Goal: Task Accomplishment & Management: Complete application form

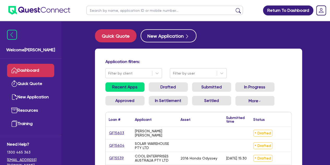
click at [18, 68] on link "Dashboard" at bounding box center [30, 70] width 47 height 13
click at [10, 35] on img at bounding box center [12, 35] width 10 height 10
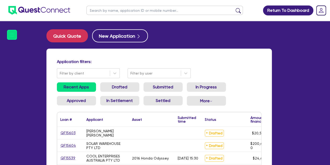
click at [23, 8] on img at bounding box center [39, 10] width 62 height 9
click at [48, 39] on button "Quick Quote" at bounding box center [66, 35] width 41 height 13
select select "Other"
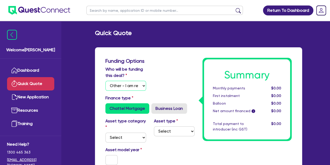
click at [129, 85] on select "Select I will fund 100% I will co-fund with Quest I want Quest to fund 100% Oth…" at bounding box center [125, 86] width 41 height 10
click at [184, 67] on div "Who will be funding this deal? Select I will fund 100% I will co-fund with Ques…" at bounding box center [149, 80] width 97 height 29
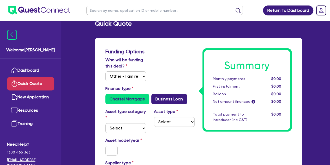
click at [160, 95] on label "Business Loan" at bounding box center [169, 99] width 36 height 10
click at [155, 95] on input "Business Loan" at bounding box center [152, 95] width 3 height 3
radio input "true"
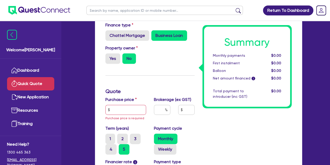
scroll to position [73, 0]
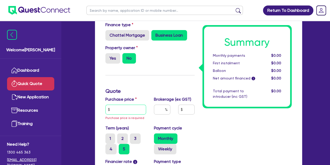
click at [132, 110] on input "text" at bounding box center [125, 109] width 41 height 10
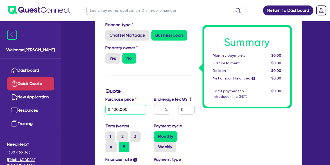
type input "100,000"
click at [149, 84] on div "Funding Options Who will be funding this deal? Select I will fund 100% I will c…" at bounding box center [149, 119] width 97 height 269
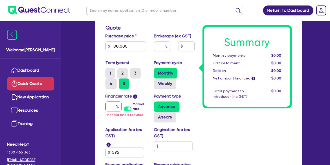
scroll to position [138, 0]
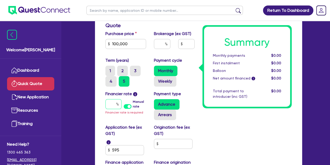
click at [107, 102] on input "text" at bounding box center [113, 104] width 16 height 10
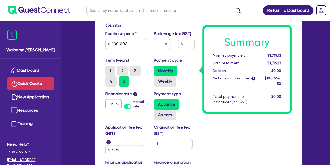
type input "15"
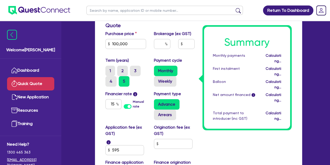
click at [82, 111] on div "Welcome [PERSON_NAME] Quick Quote New Application Ref Company Ref Salesperson R…" at bounding box center [164, 54] width 289 height 385
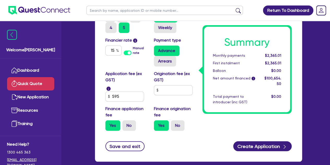
scroll to position [194, 0]
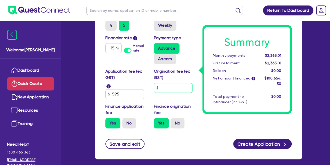
click at [173, 89] on input "text" at bounding box center [173, 88] width 39 height 10
type input "0"
type input "500"
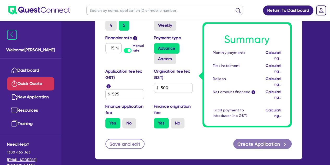
click at [90, 96] on div "Quick Quote Funding Options Who will be funding this deal? Select I will fund 1…" at bounding box center [198, 0] width 223 height 330
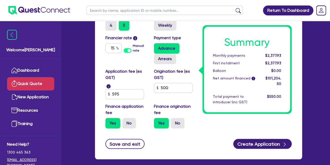
click at [90, 96] on div "Quick Quote Funding Options Who will be funding this deal? Select I will fund 1…" at bounding box center [198, 0] width 223 height 330
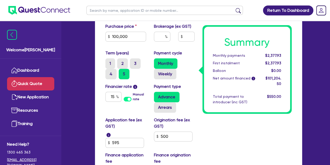
scroll to position [144, 0]
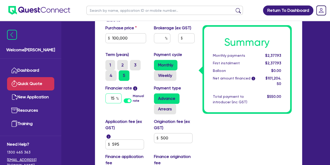
click at [114, 95] on input "15" at bounding box center [113, 98] width 16 height 10
type input "1"
click at [96, 106] on div "Funding Options Who will be funding this deal? Select I will fund 100% I will c…" at bounding box center [198, 56] width 207 height 306
click at [116, 97] on input "20" at bounding box center [113, 98] width 16 height 10
type input "2"
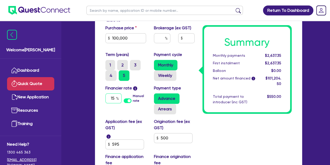
type input "15"
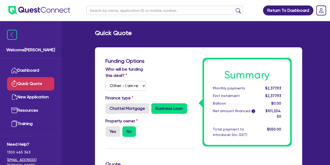
click at [99, 11] on input "text" at bounding box center [164, 10] width 156 height 9
type input "[PERSON_NAME]"
click button "submit" at bounding box center [238, 11] width 8 height 7
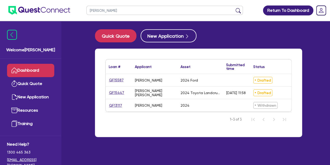
click at [112, 82] on link "QF15587" at bounding box center [116, 80] width 15 height 6
select select "Other"
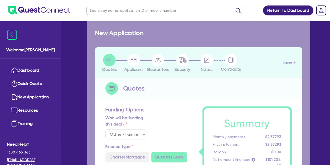
radio input "true"
select select "CARS_AND_LIGHT_TRUCKS"
type input "2024"
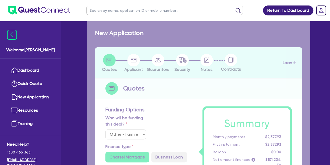
type input "40,000"
type input "8,000"
type input "3"
type input "1,009.34"
type input "8.5"
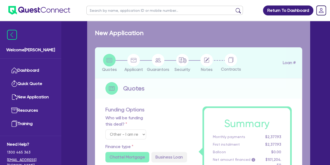
type input "900"
select select "PASSENGER_VEHICLES"
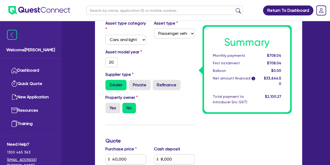
scroll to position [157, 0]
click at [101, 112] on div "Funding Options Who will be funding this deal? Select I will fund 100% I will c…" at bounding box center [198, 165] width 207 height 417
click at [107, 110] on label "Yes" at bounding box center [112, 107] width 15 height 10
click at [107, 106] on input "Yes" at bounding box center [106, 103] width 3 height 3
radio input "true"
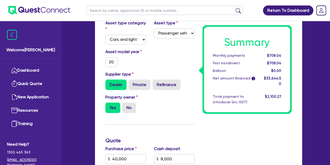
type input "40,000"
type input "8,000"
type input "1,009.34"
type input "40,000"
type input "8,000"
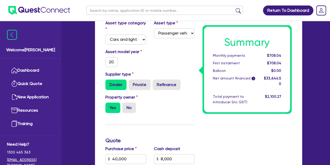
type input "1,009.34"
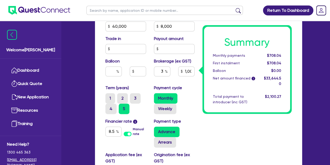
scroll to position [289, 0]
click at [136, 96] on label "3" at bounding box center [135, 98] width 11 height 10
click at [133, 96] on input "3" at bounding box center [131, 94] width 3 height 3
radio input "true"
type input "40,000"
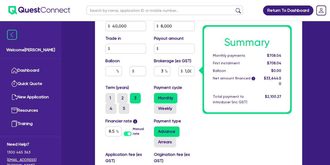
type input "8,000"
type input "1,009.34"
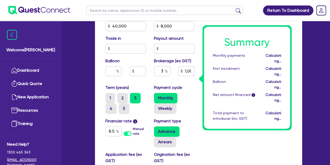
type input "40,000"
type input "8,000"
type input "1,009.34"
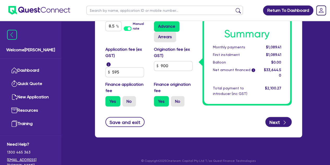
scroll to position [398, 0]
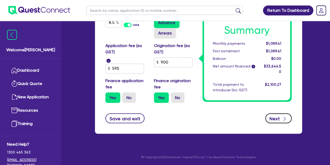
click at [277, 116] on button "Next" at bounding box center [278, 118] width 26 height 10
type input "40,000"
type input "8,000"
type input "1,009.34"
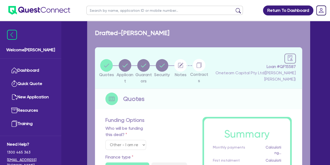
select select "SOLE_TRADER"
select select "BUILDING_CONSTRUCTION"
select select "TRADES_SERVICES_CONSUMERS"
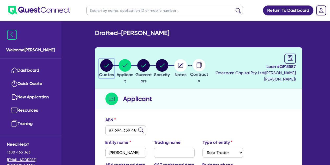
click at [110, 63] on circle "button" at bounding box center [106, 65] width 13 height 13
select select "Other"
select select "CARS_AND_LIGHT_TRUCKS"
select select "PASSENGER_VEHICLES"
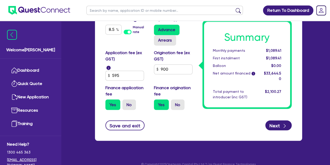
scroll to position [398, 0]
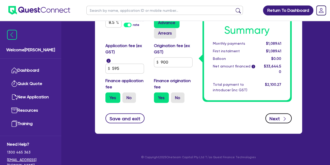
click at [272, 114] on button "Next" at bounding box center [278, 118] width 26 height 10
type input "40,000"
type input "8,000"
type input "1,009.34"
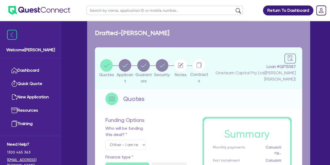
select select "SOLE_TRADER"
select select "BUILDING_CONSTRUCTION"
select select "TRADES_SERVICES_CONSUMERS"
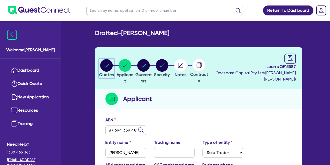
click at [109, 62] on circle "button" at bounding box center [106, 65] width 13 height 13
select select "Other"
select select "CARS_AND_LIGHT_TRUCKS"
select select "PASSENGER_VEHICLES"
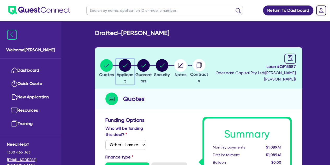
click at [130, 65] on circle "button" at bounding box center [125, 65] width 13 height 13
select select "SOLE_TRADER"
select select "BUILDING_CONSTRUCTION"
select select "TRADES_SERVICES_CONSUMERS"
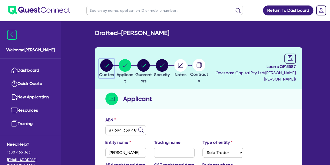
click at [105, 64] on circle "button" at bounding box center [106, 65] width 13 height 13
select select "Other"
select select "CARS_AND_LIGHT_TRUCKS"
select select "PASSENGER_VEHICLES"
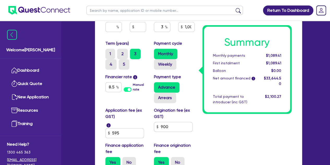
scroll to position [398, 0]
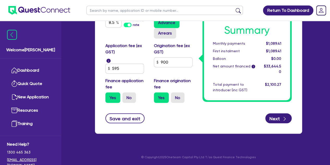
click at [268, 113] on div "Next" at bounding box center [278, 118] width 26 height 10
click at [274, 121] on button "Next" at bounding box center [278, 118] width 26 height 10
type input "40,000"
type input "8,000"
type input "1,009.34"
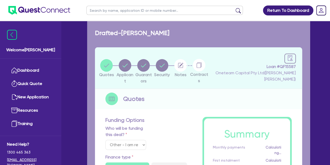
select select "SOLE_TRADER"
select select "BUILDING_CONSTRUCTION"
select select "TRADES_SERVICES_CONSUMERS"
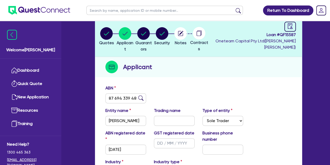
scroll to position [32, 0]
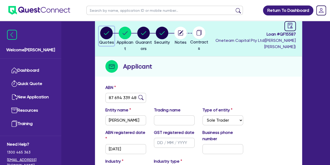
click at [102, 30] on icon "button" at bounding box center [106, 33] width 13 height 13
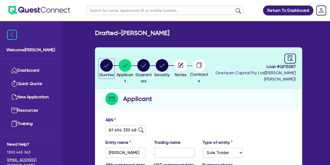
select select "Other"
select select "CARS_AND_LIGHT_TRUCKS"
select select "PASSENGER_VEHICLES"
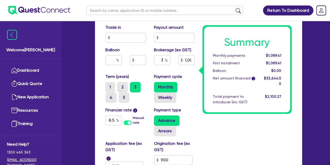
scroll to position [303, 0]
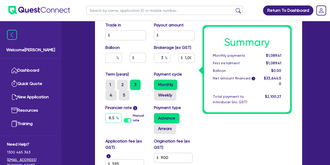
click at [114, 119] on input "8.5" at bounding box center [113, 118] width 16 height 10
type input "40,000"
type input "8,000"
type input "1,009.34"
type input "8."
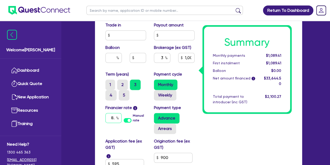
type input "40,000"
type input "8,000"
type input "1,009.34"
type input "8"
type input "40,000"
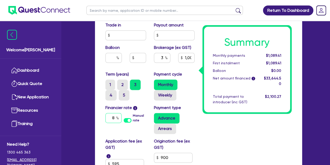
type input "8,000"
type input "1,009.34"
type input "40,000"
type input "8,000"
type input "1,009.34"
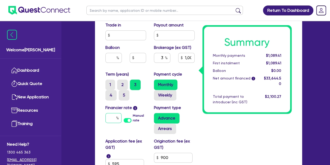
type input "7"
type input "40,000"
type input "8,000"
type input "1,009.34"
type input "7."
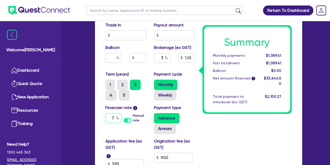
type input "40,000"
type input "8,000"
type input "1,009.34"
type input "7.4"
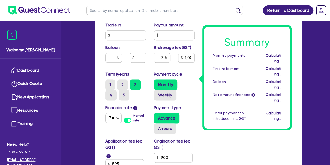
type input "40,000"
type input "8,000"
type input "1,009.34"
type input "40,000"
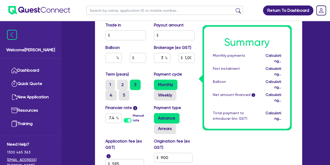
type input "8,000"
type input "1,009.34"
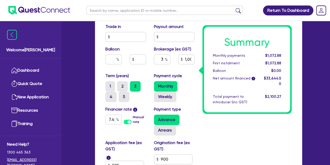
scroll to position [300, 0]
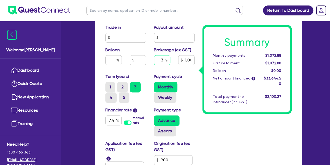
click at [163, 61] on input "3" at bounding box center [162, 60] width 16 height 10
type input "40,000"
type input "8,000"
type input "1,009.34"
type input "40,000"
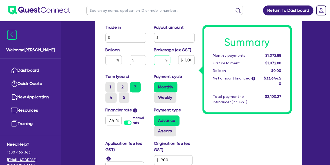
type input "8,000"
type input "4"
type input "1,009.34"
type input "4"
type input "40,000"
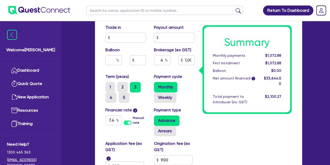
type input "8,000"
type input "1,009.34"
type input "40,000"
type input "8,000"
type input "1,345.78"
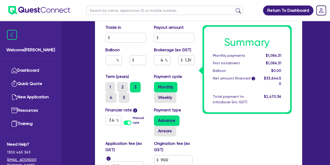
click at [194, 82] on div "Monthly Weekly" at bounding box center [174, 92] width 41 height 21
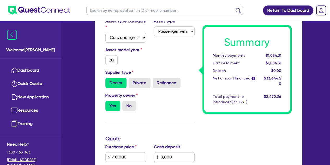
scroll to position [159, 0]
click at [176, 60] on div "Asset model year [DATE]" at bounding box center [149, 57] width 97 height 22
drag, startPoint x: 176, startPoint y: 60, endPoint x: 148, endPoint y: 63, distance: 28.8
click at [148, 63] on div "Asset model year [DATE]" at bounding box center [125, 55] width 49 height 18
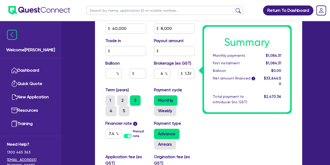
scroll to position [287, 0]
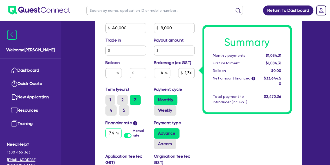
click at [114, 137] on input "7.4" at bounding box center [113, 133] width 16 height 10
type input "40,000"
type input "8,000"
type input "1,345.78"
type input "7."
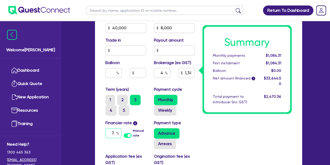
type input "40,000"
type input "8,000"
type input "1,345.78"
type input "7.3"
type input "40,000"
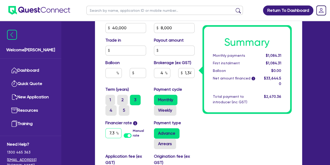
type input "8,000"
type input "1,345.78"
type input "7.39"
type input "40,000"
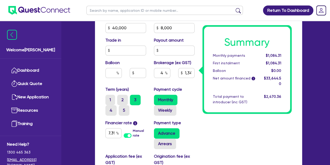
type input "8,000"
type input "1,345.78"
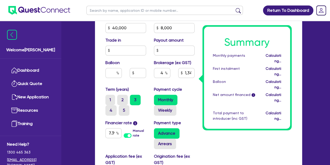
type input "40,000"
type input "8,000"
type input "1,345.78"
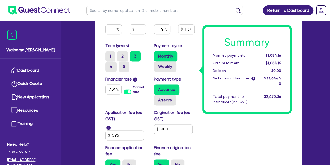
scroll to position [328, 0]
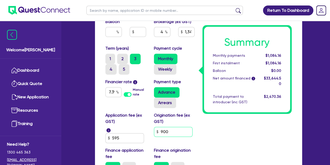
click at [180, 132] on input "900" at bounding box center [173, 131] width 39 height 10
type input "40,000"
type input "8,000"
type input "1,345.78"
type input "90"
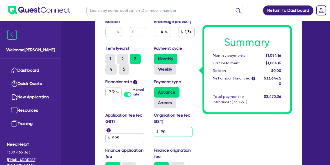
type input "40,000"
type input "8,000"
type input "1,345.78"
type input "9"
type input "40,000"
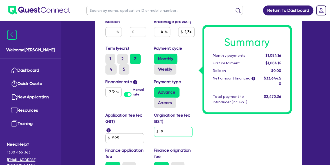
type input "8,000"
type input "1,345.78"
type input "40,000"
type input "8,000"
type input "1,345.78"
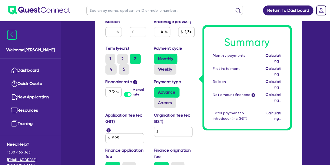
type input "40,000"
type input "8,000"
type input "1,306.18"
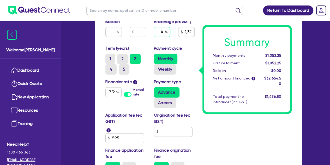
type input "40,000"
type input "8,000"
type input "1,306.18"
click at [163, 33] on input "text" at bounding box center [162, 32] width 16 height 10
type input "40,000"
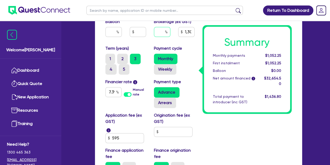
type input "8,000"
type input "3"
type input "1,306.18"
type input "3"
type input "40,000"
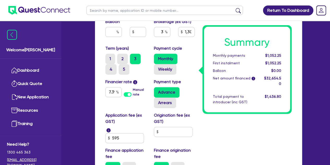
type input "8,000"
type input "1,306.18"
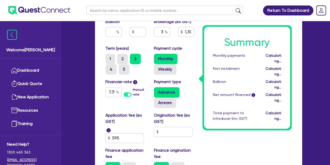
type input "40,000"
type input "8,000"
type input "979.64"
click at [191, 70] on div "Monthly Weekly" at bounding box center [174, 63] width 41 height 21
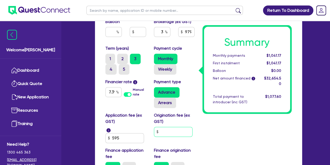
click at [169, 132] on input "text" at bounding box center [173, 131] width 39 height 10
type input "40,000"
type input "8,000"
type input "9"
type input "40,000"
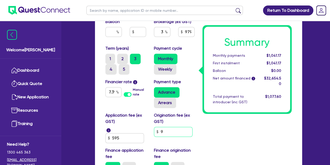
type input "8,000"
type input "90"
type input "40,000"
type input "8,000"
type input "900"
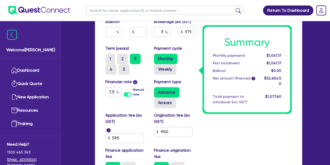
type input "40,000"
type input "8,000"
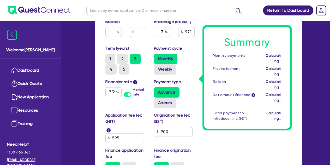
type input "40,000"
type input "8,000"
type input "1,009.34"
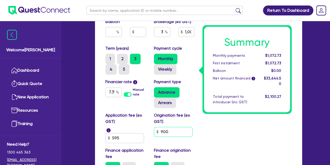
type input "40,000"
type input "8,000"
type input "1,009.34"
type input "90"
click at [179, 128] on input "90" at bounding box center [173, 131] width 39 height 10
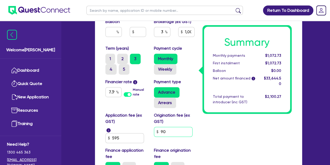
type input "40,000"
type input "8,000"
type input "1,009.34"
type input "9"
type input "40,000"
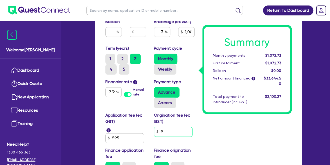
type input "8,000"
type input "1,009.34"
type input "40,000"
type input "8,000"
type input "1,009.34"
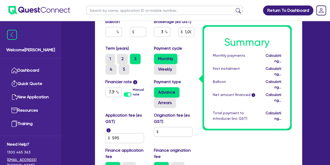
type input "40,000"
type input "8,000"
type input "979.64"
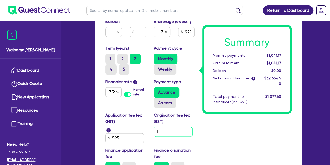
click at [168, 131] on input "text" at bounding box center [173, 131] width 39 height 10
type input "40,000"
type input "8,000"
type input "9"
type input "40,000"
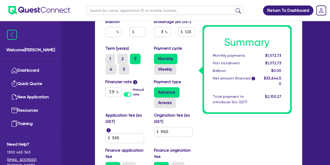
click at [164, 30] on input "text" at bounding box center [162, 32] width 16 height 10
click at [182, 41] on div "Purchase price 40,000 Cash deposit 8,000 Trade in Payout amount Balloon Brokera…" at bounding box center [149, 9] width 97 height 71
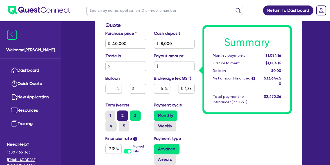
scroll to position [268, 0]
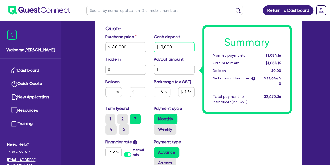
click at [183, 51] on input "8,000" at bounding box center [174, 47] width 41 height 10
click at [211, 120] on div "Summary Monthly payments $1,084.16 First instalment $1,084.16 Balloon $0.00 Net…" at bounding box center [246, 42] width 97 height 388
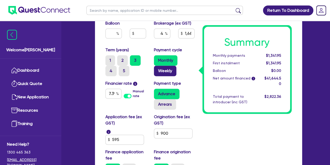
scroll to position [318, 0]
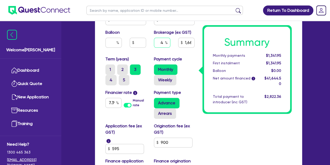
click at [163, 45] on input "4" at bounding box center [162, 43] width 16 height 10
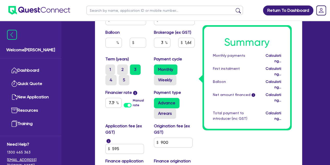
click at [196, 98] on div "Payment type Advance Arrears" at bounding box center [174, 103] width 49 height 29
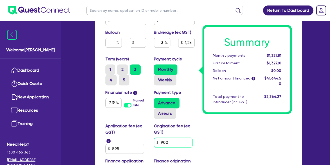
click at [171, 142] on input "900" at bounding box center [173, 142] width 39 height 10
click at [174, 144] on input "text" at bounding box center [173, 142] width 39 height 10
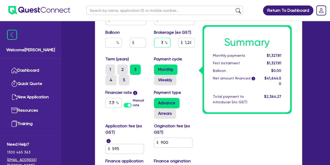
click at [163, 43] on input "3" at bounding box center [162, 43] width 16 height 10
click at [183, 66] on div "Monthly Weekly" at bounding box center [174, 74] width 41 height 21
click at [163, 41] on input "4" at bounding box center [162, 43] width 16 height 10
click at [196, 105] on div "Payment type Advance Arrears" at bounding box center [174, 103] width 49 height 29
click at [182, 138] on input "90" at bounding box center [173, 142] width 39 height 10
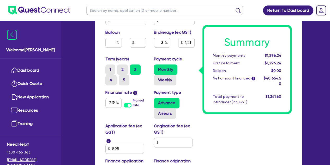
click at [162, 141] on input "text" at bounding box center [173, 142] width 39 height 10
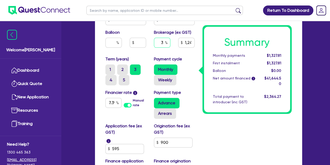
click at [165, 43] on input "3" at bounding box center [162, 43] width 16 height 10
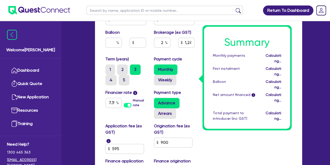
click at [177, 51] on div "2 1,249.34" at bounding box center [174, 45] width 49 height 14
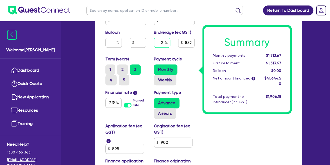
click at [164, 42] on input "2" at bounding box center [162, 43] width 16 height 10
click at [192, 64] on div "Monthly Weekly" at bounding box center [174, 74] width 41 height 21
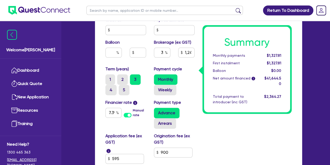
scroll to position [311, 0]
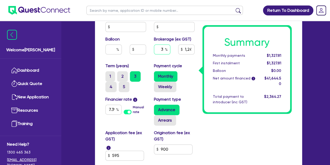
click at [165, 51] on div "3" at bounding box center [162, 49] width 16 height 10
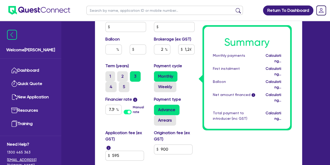
click at [178, 60] on div "Purchase price 40,000 Cash deposit Trade in Payout amount Balloon Brokerage (ex…" at bounding box center [149, 26] width 97 height 71
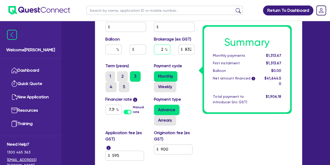
click at [165, 50] on div "2" at bounding box center [162, 49] width 16 height 10
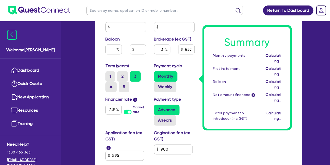
click at [147, 62] on div "Purchase price 40,000 Cash deposit Trade in Payout amount Balloon Brokerage (ex…" at bounding box center [149, 26] width 97 height 71
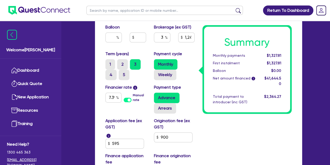
scroll to position [323, 0]
